Goal: Task Accomplishment & Management: Manage account settings

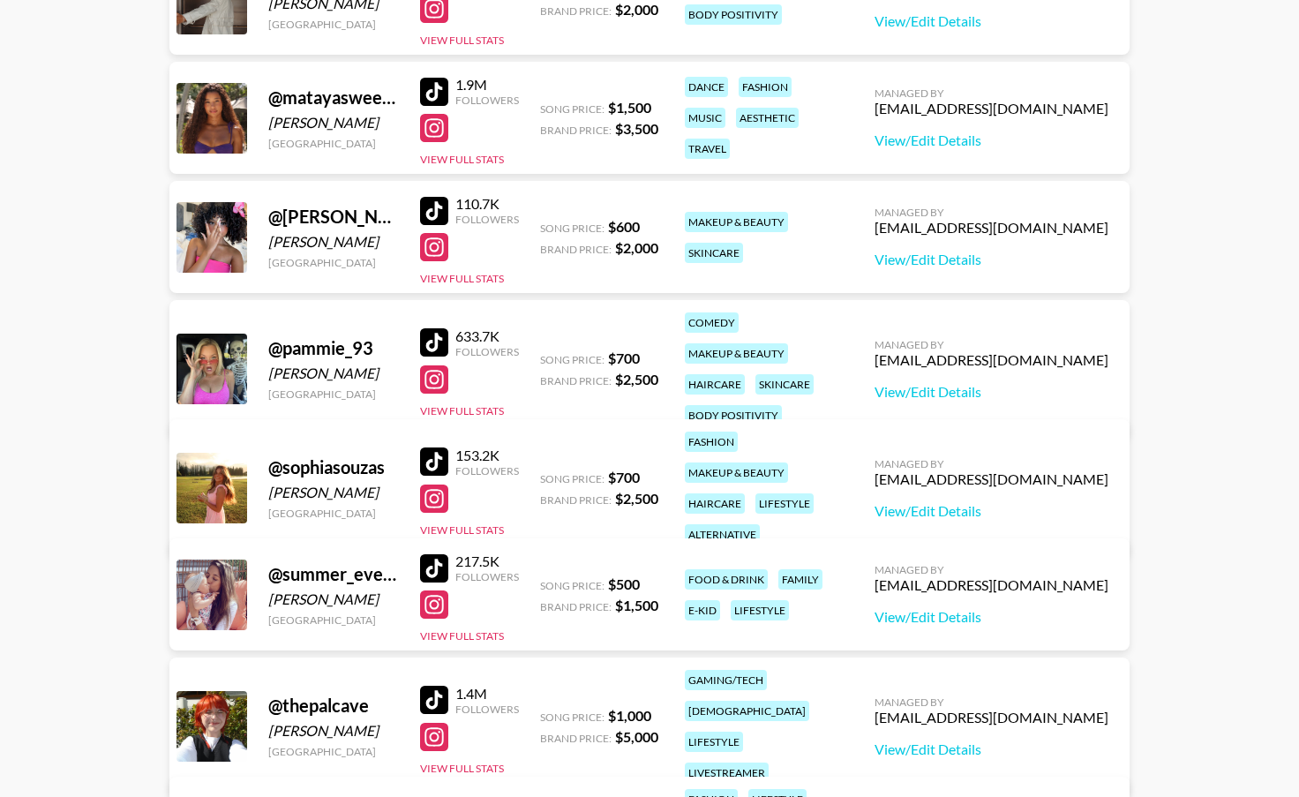
scroll to position [1712, 0]
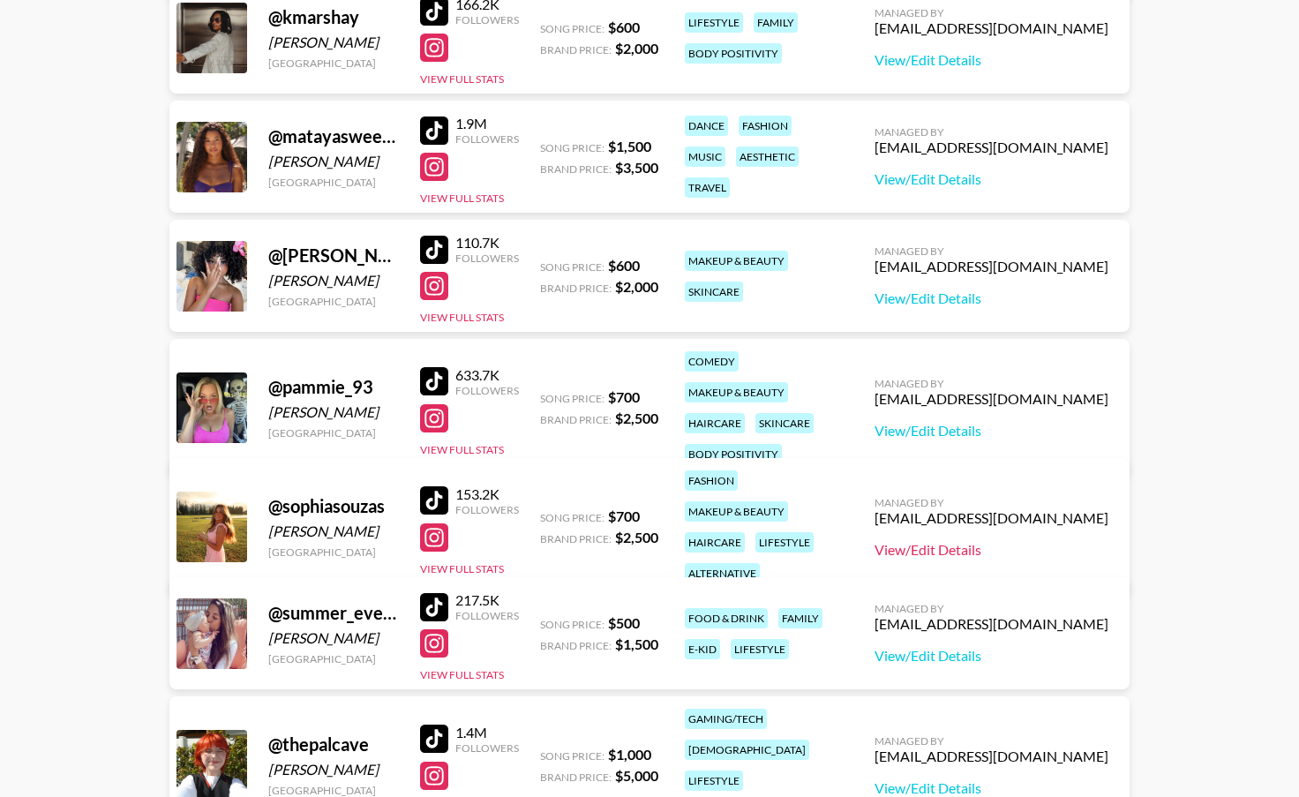
click at [1034, 541] on link "View/Edit Details" at bounding box center [991, 550] width 234 height 18
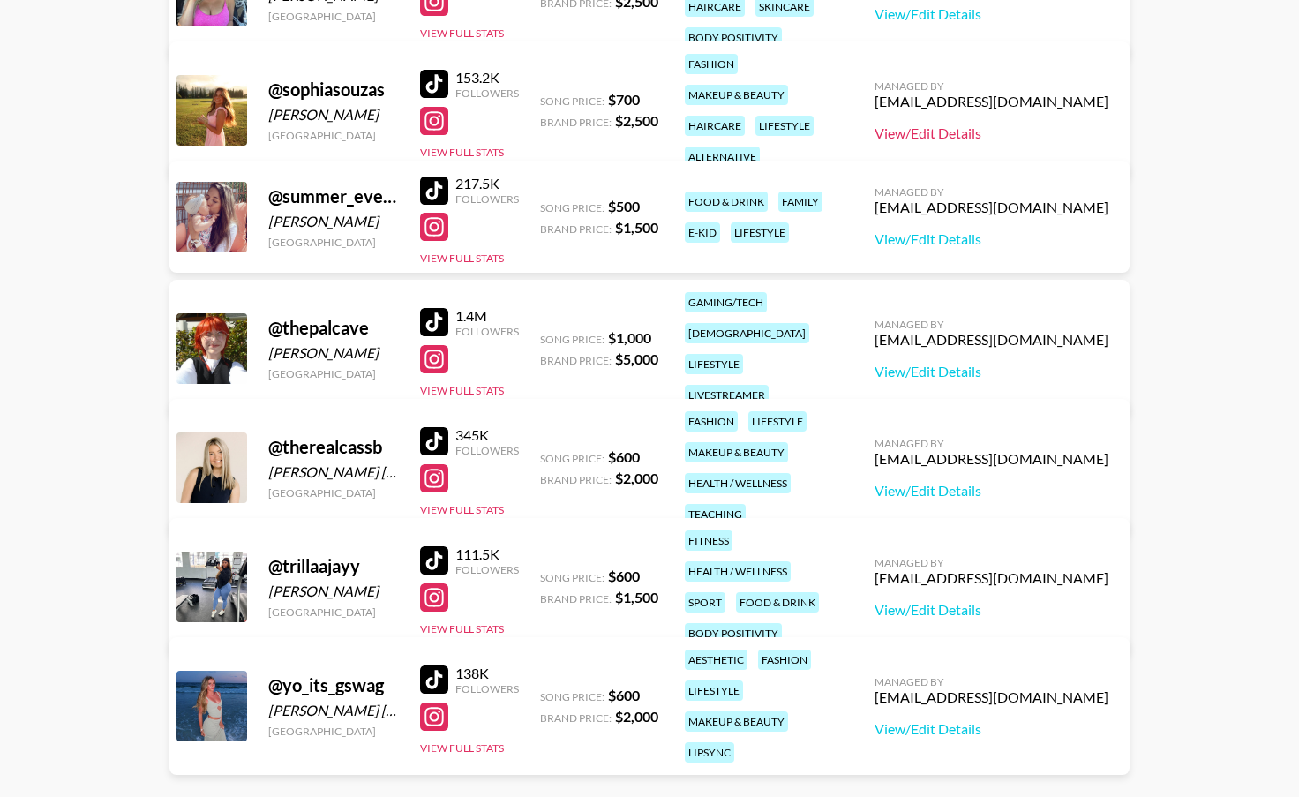
scroll to position [2129, 0]
click at [1063, 481] on link "View/Edit Details" at bounding box center [991, 490] width 234 height 18
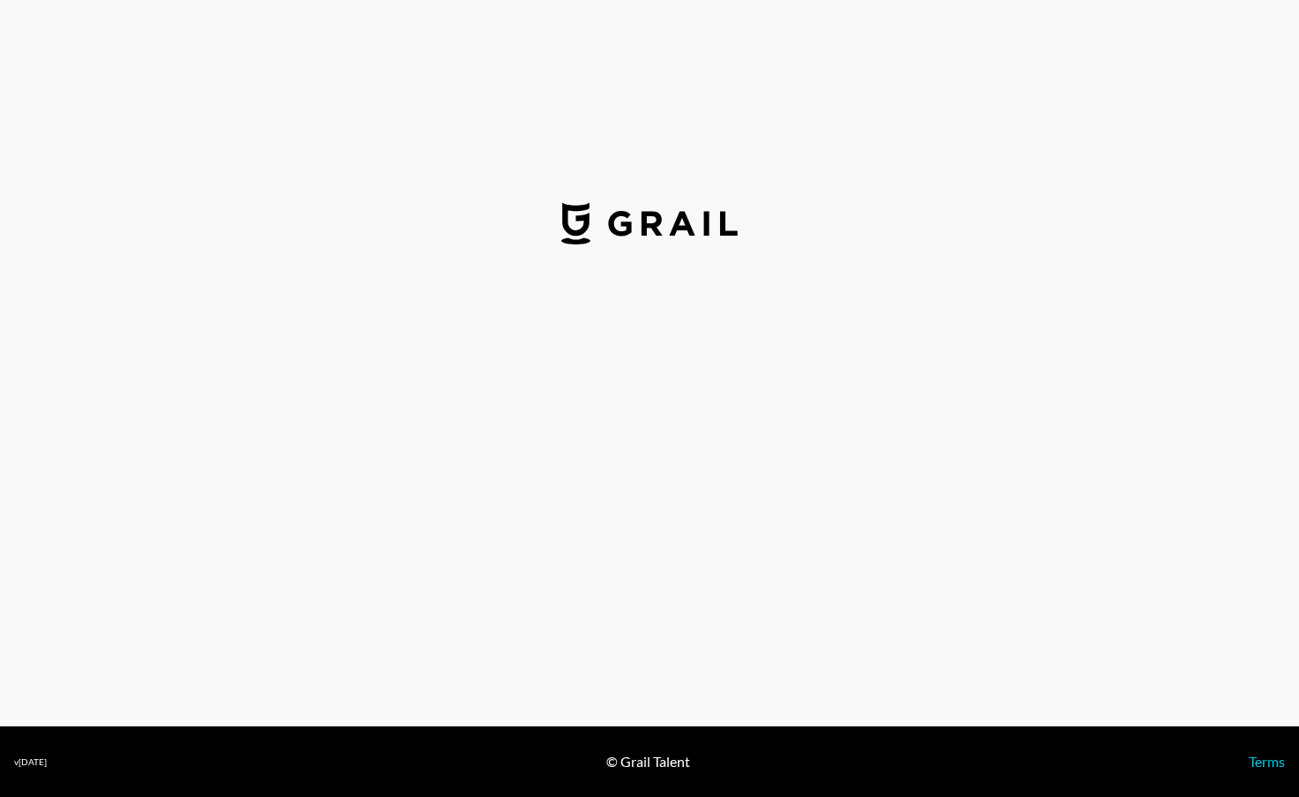
select select "USD"
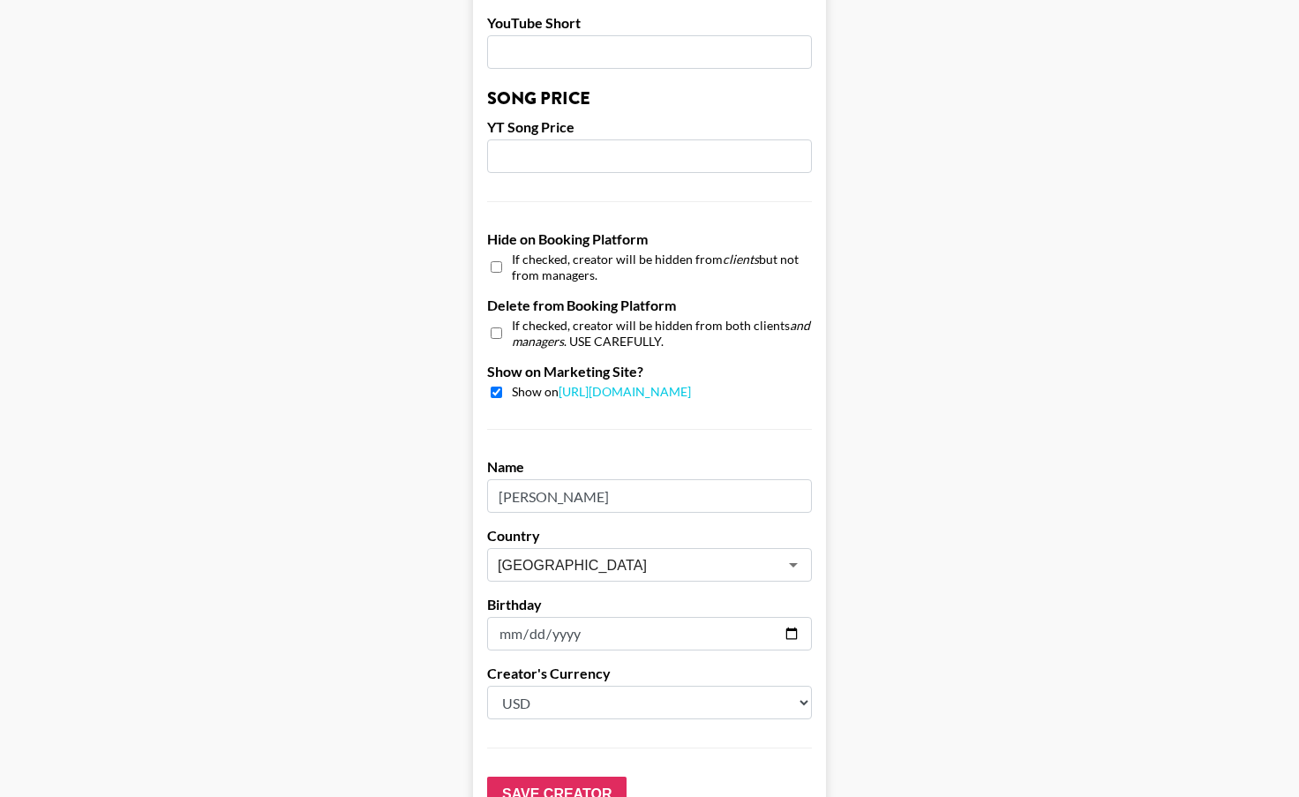
scroll to position [1472, 0]
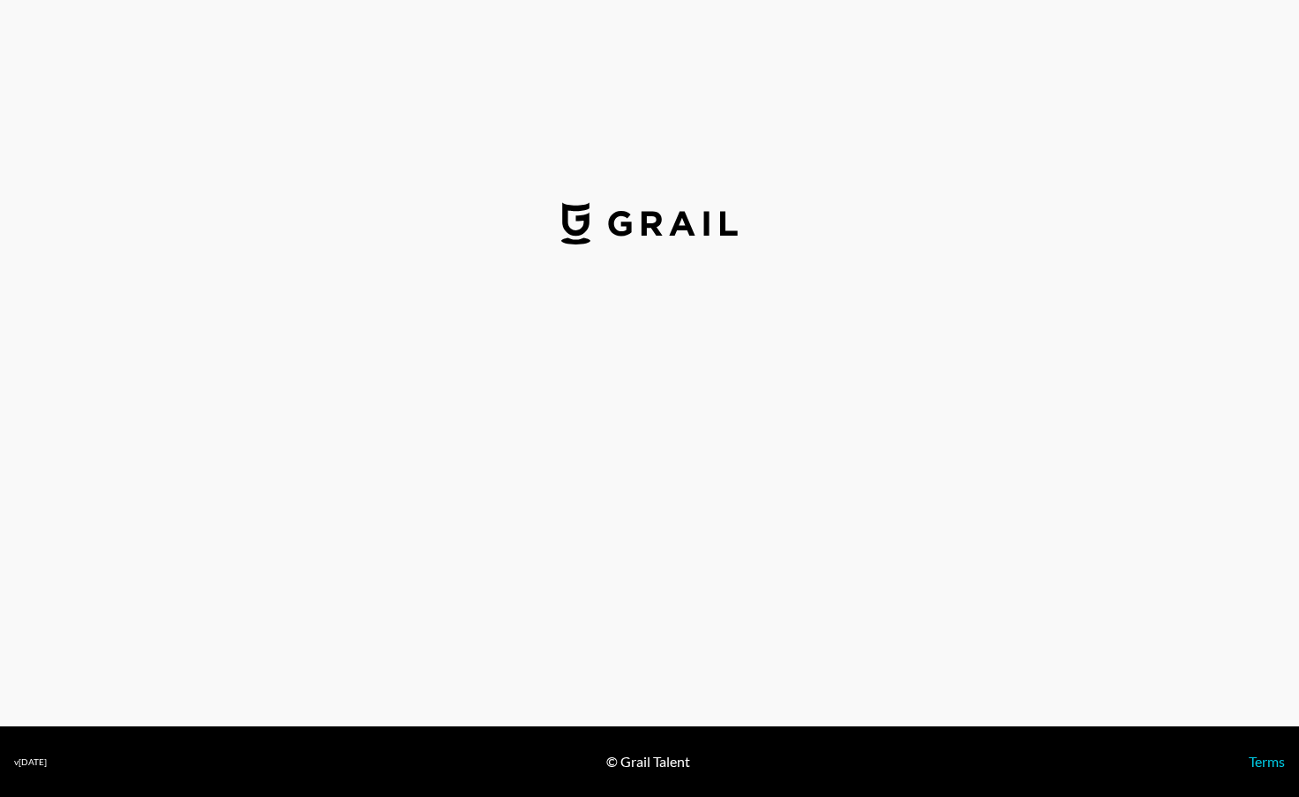
select select "USD"
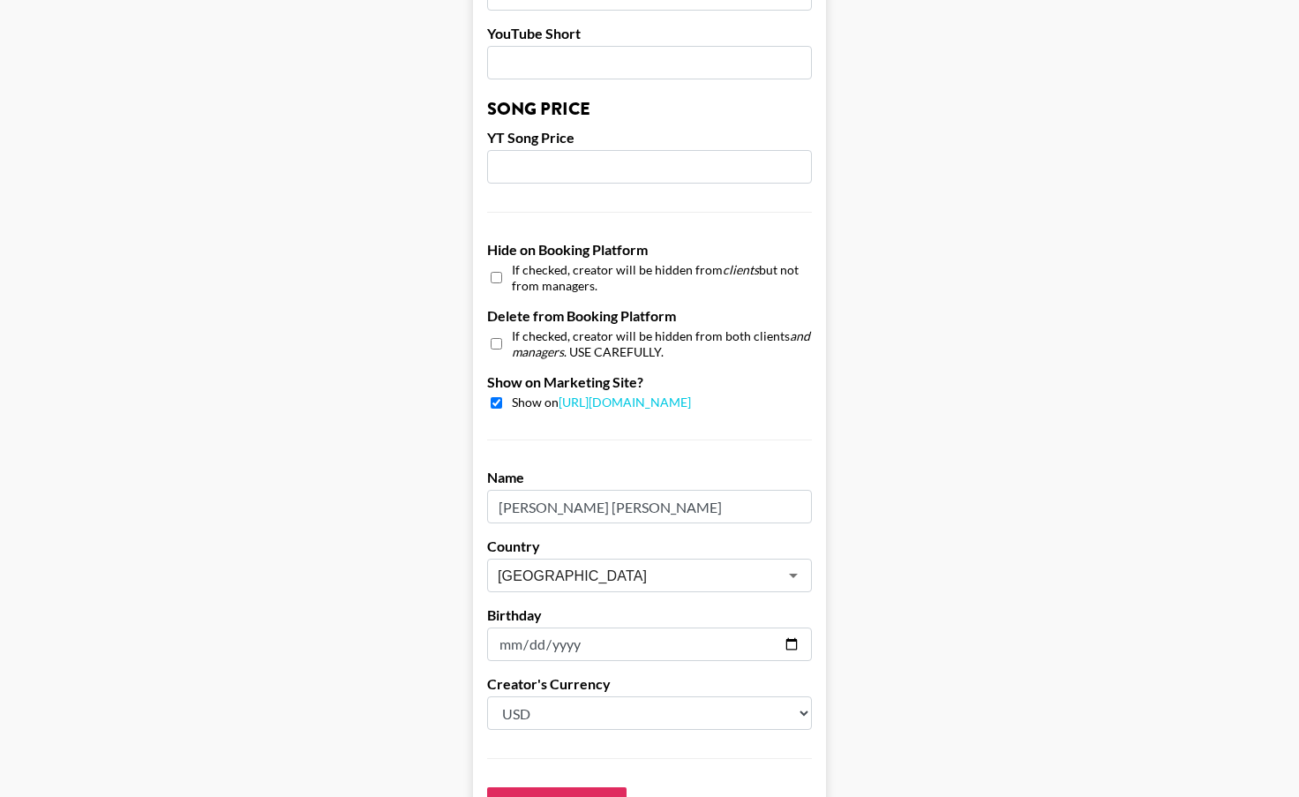
scroll to position [1459, 0]
